Goal: Task Accomplishment & Management: Use online tool/utility

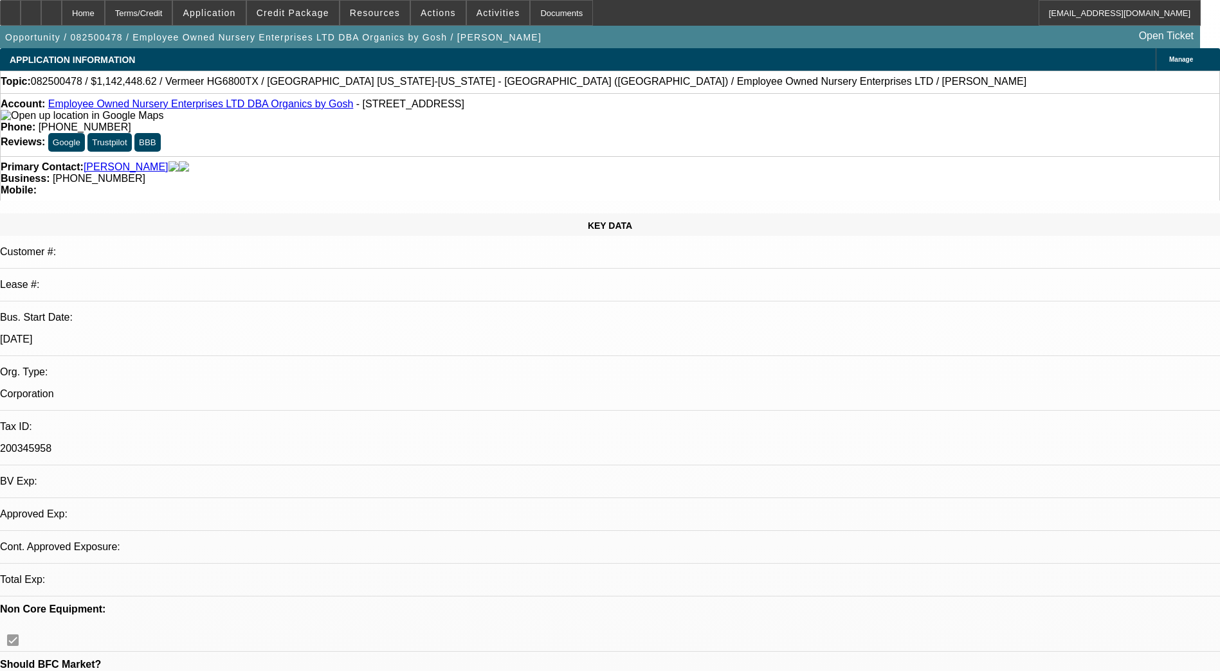
select select "0.1"
select select "0"
select select "0.1"
select select "0"
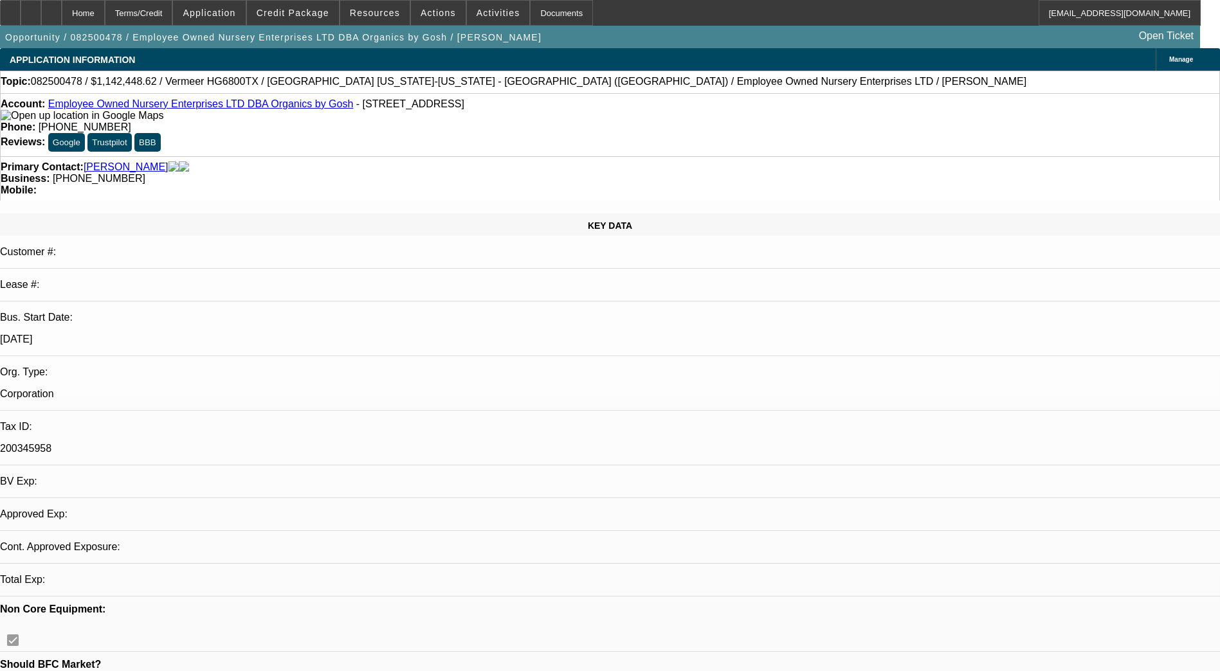
select select "0"
select select "1"
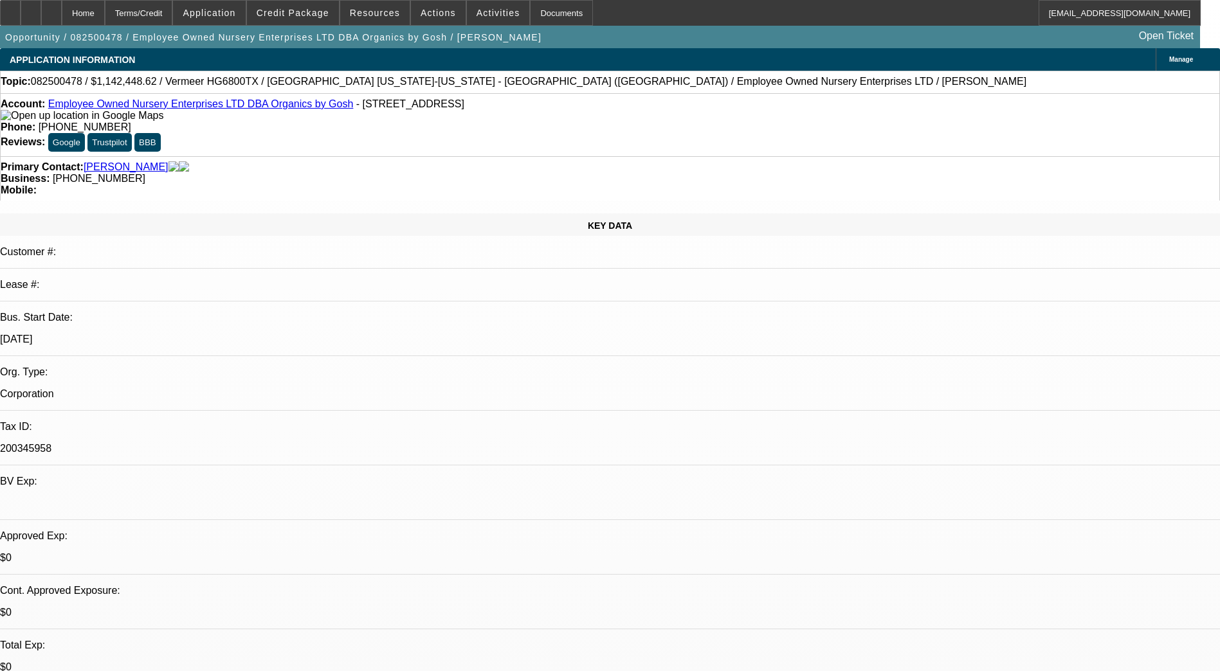
select select "6"
